Goal: Information Seeking & Learning: Learn about a topic

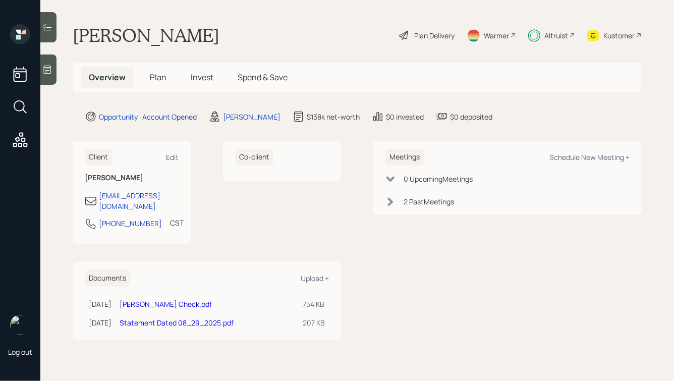
click at [192, 74] on span "Invest" at bounding box center [202, 77] width 23 height 11
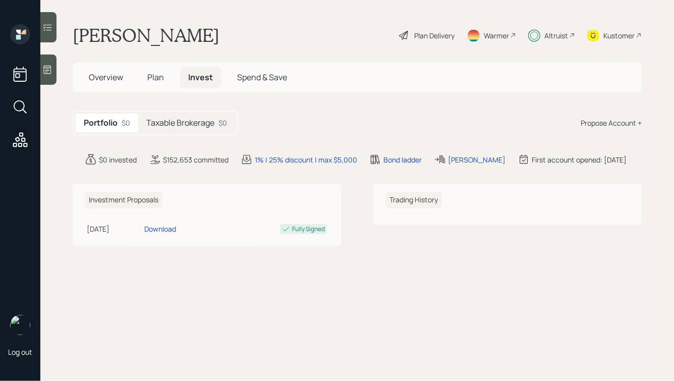
click at [151, 78] on span "Plan" at bounding box center [155, 77] width 17 height 11
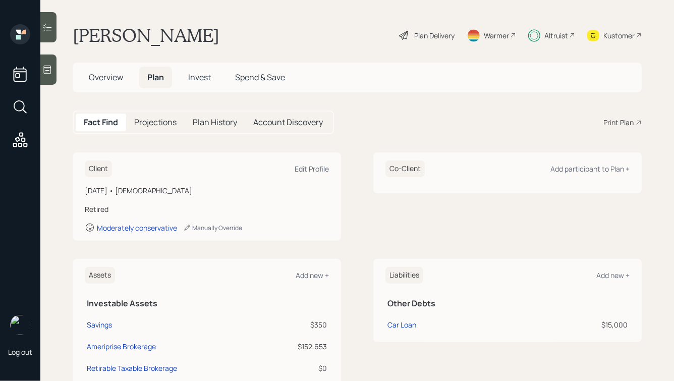
click at [194, 73] on span "Invest" at bounding box center [199, 77] width 23 height 11
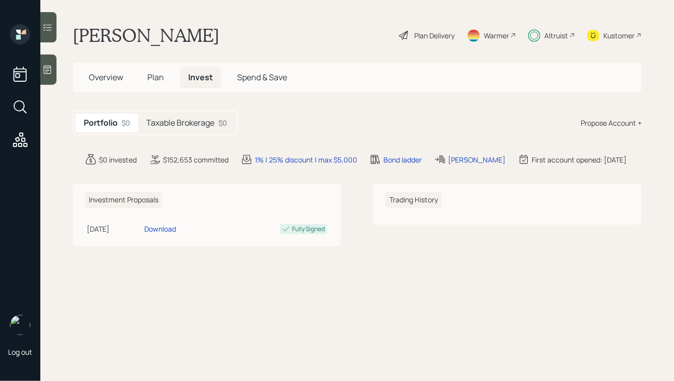
click at [178, 122] on h5 "Taxable Brokerage" at bounding box center [180, 123] width 68 height 10
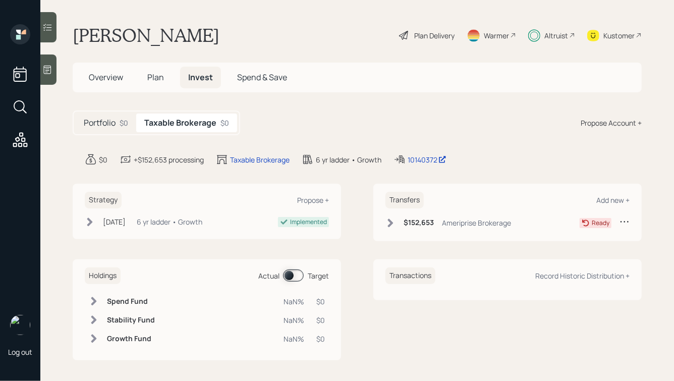
click at [82, 122] on div "Portfolio $0" at bounding box center [106, 123] width 61 height 19
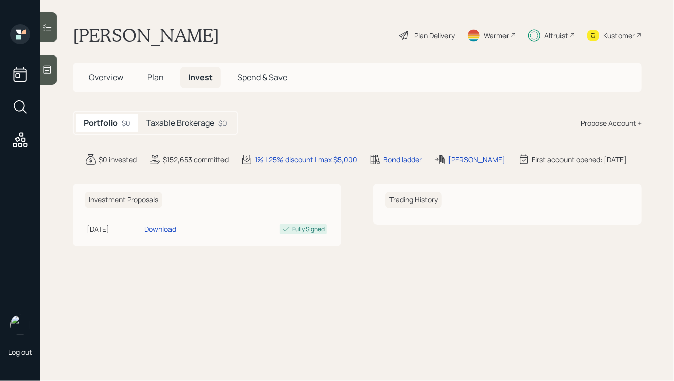
click at [92, 75] on span "Overview" at bounding box center [106, 77] width 34 height 11
